Goal: Task Accomplishment & Management: Complete application form

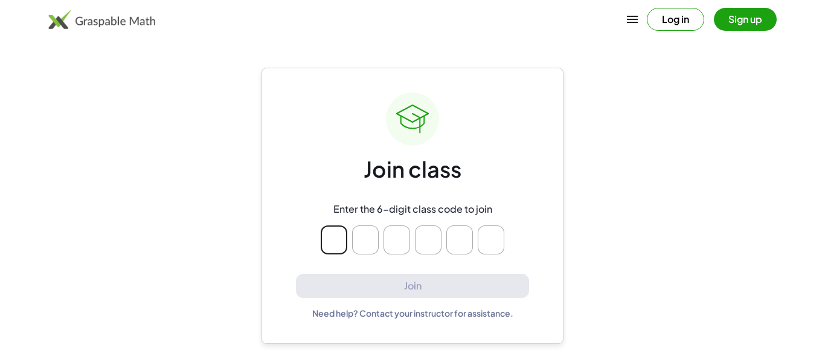
type input "*"
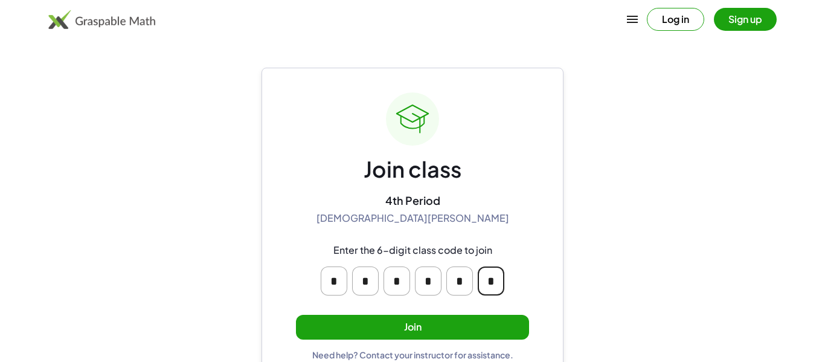
scroll to position [23, 0]
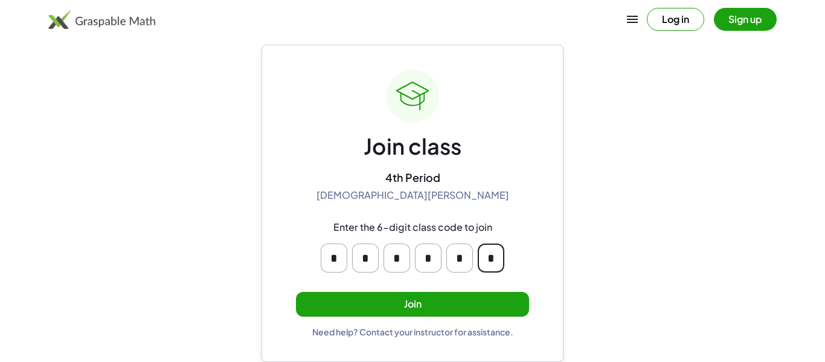
type input "*"
click at [367, 312] on button "Join" at bounding box center [412, 304] width 233 height 25
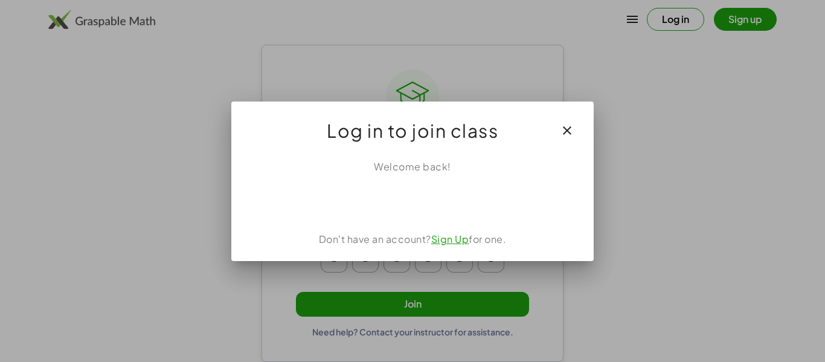
scroll to position [0, 0]
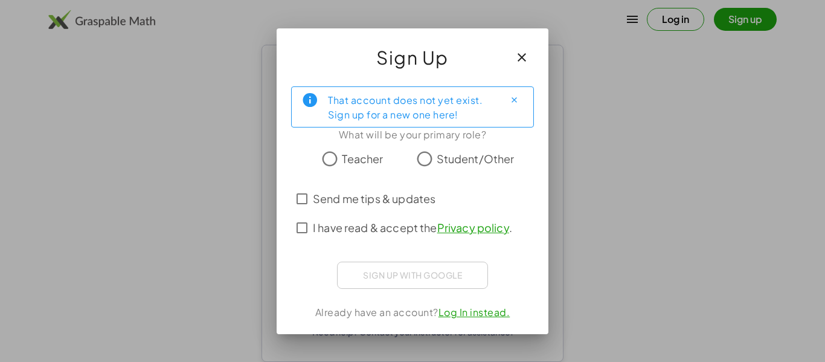
click at [525, 66] on button "button" at bounding box center [521, 57] width 29 height 29
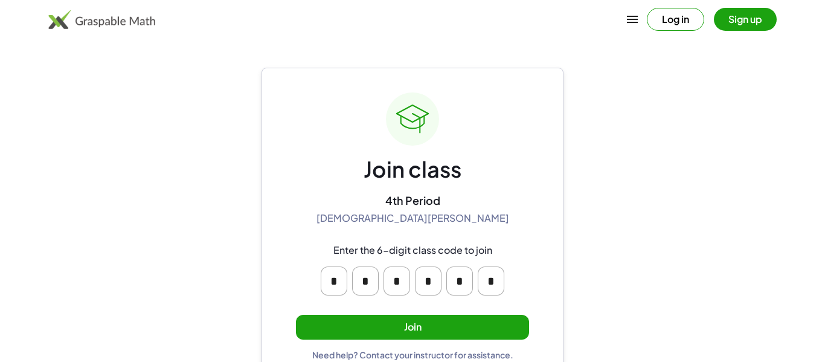
scroll to position [23, 0]
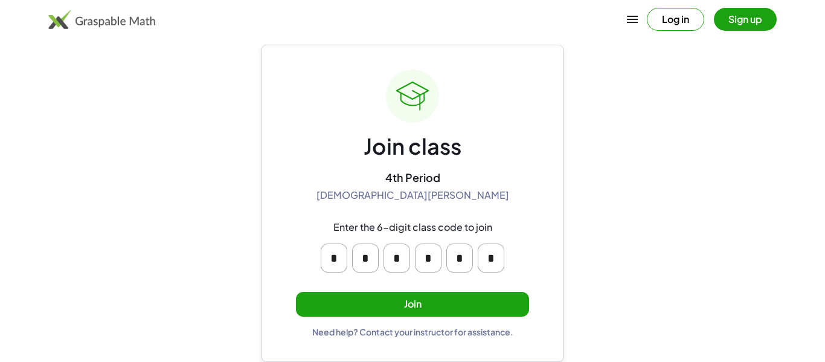
click at [458, 300] on button "Join" at bounding box center [412, 304] width 233 height 25
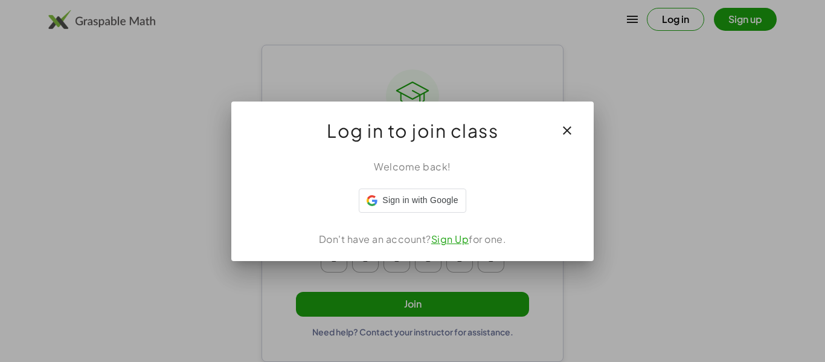
scroll to position [0, 0]
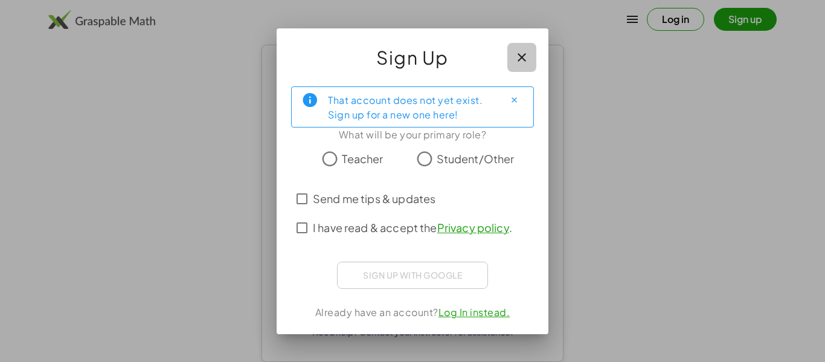
click at [524, 53] on icon "button" at bounding box center [521, 57] width 14 height 14
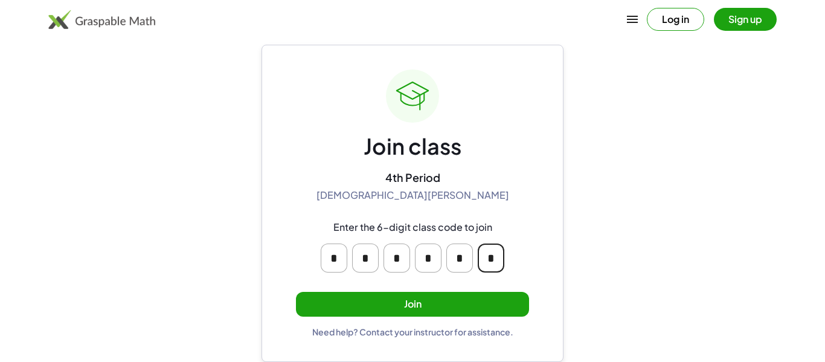
click at [498, 260] on input "*" at bounding box center [491, 257] width 27 height 29
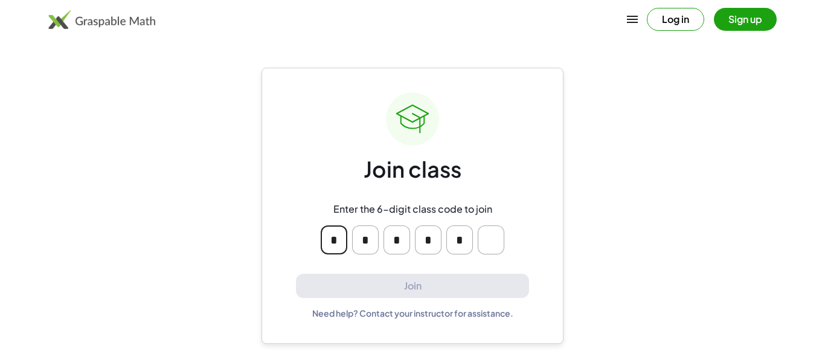
click at [492, 238] on input "Please enter OTP character 6" at bounding box center [491, 239] width 27 height 29
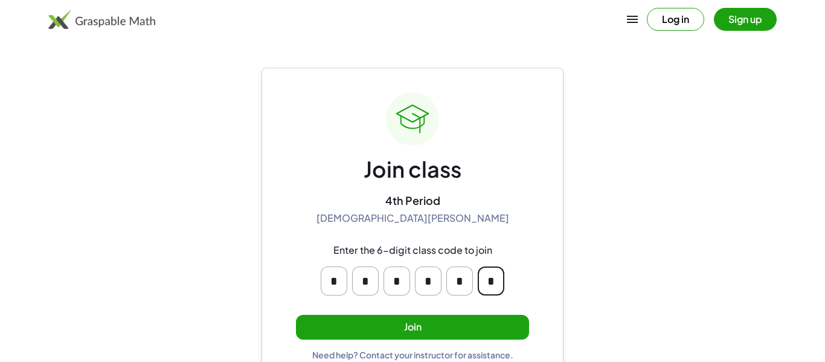
type input "*"
click at [426, 327] on button "Join" at bounding box center [412, 327] width 233 height 25
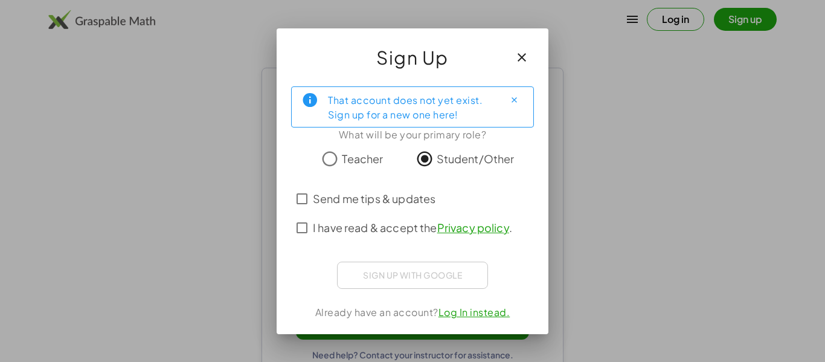
click at [401, 229] on span "I have read & accept the Privacy policy ." at bounding box center [412, 227] width 199 height 16
